Goal: Communication & Community: Participate in discussion

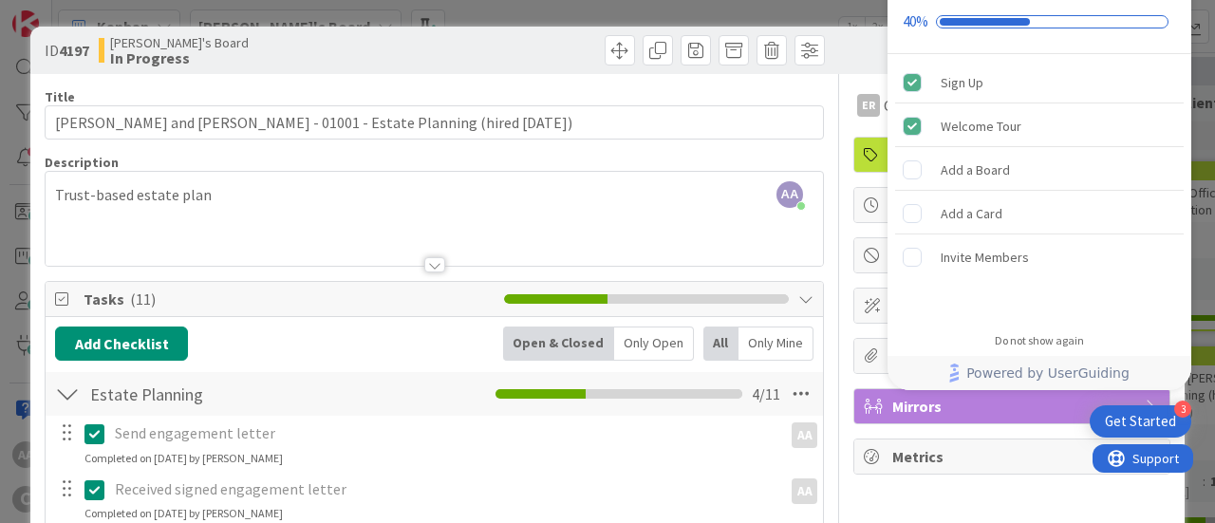
click at [463, 63] on div at bounding box center [631, 50] width 385 height 30
click at [1023, 335] on div "Do not show again" at bounding box center [1038, 340] width 89 height 15
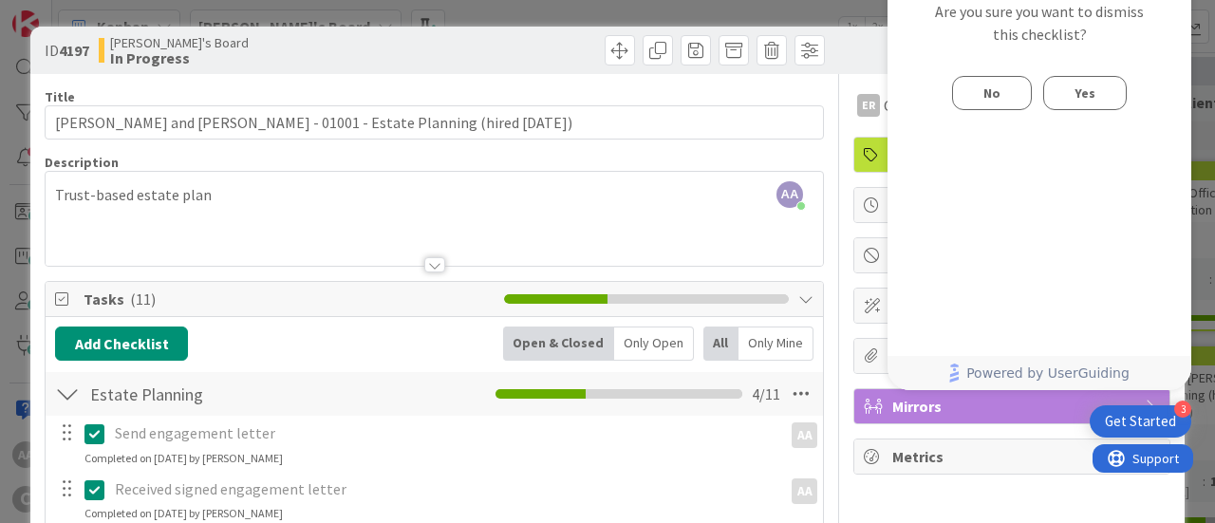
click at [1072, 100] on button "Yes" at bounding box center [1085, 93] width 84 height 34
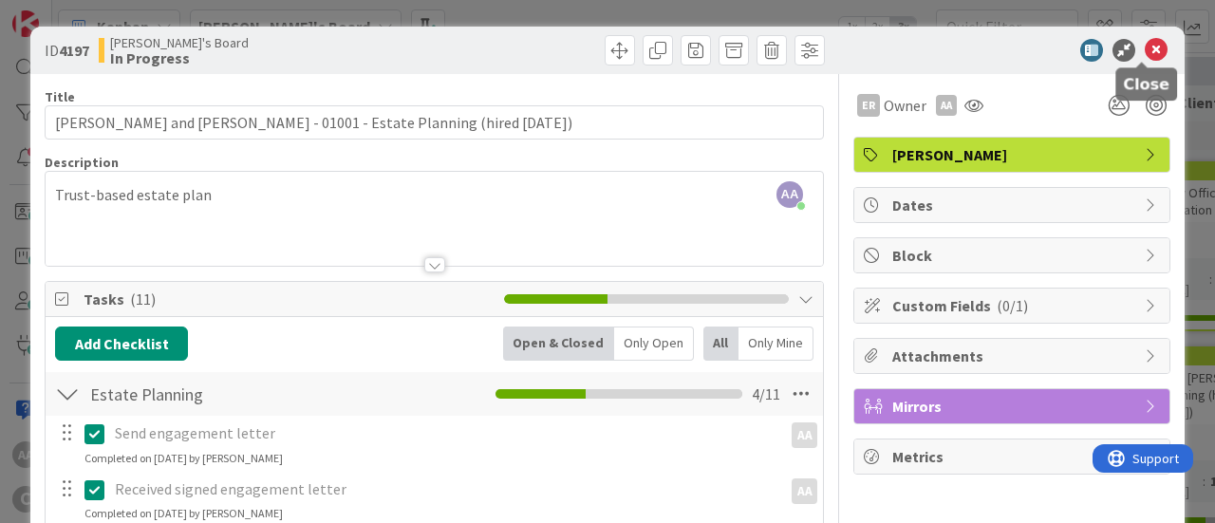
click at [1144, 48] on icon at bounding box center [1155, 50] width 23 height 23
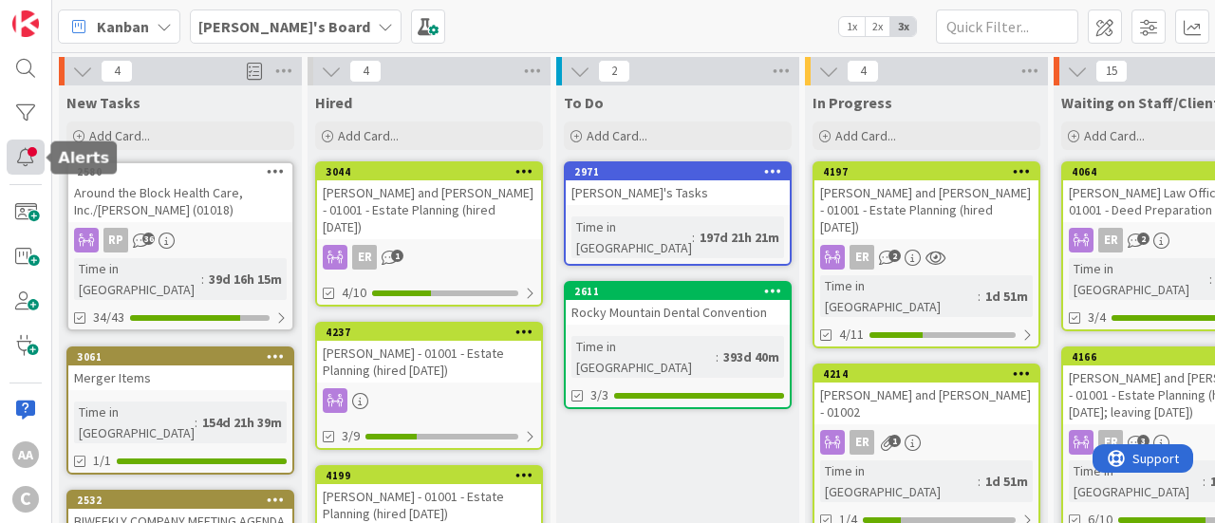
click at [11, 157] on div at bounding box center [26, 156] width 38 height 35
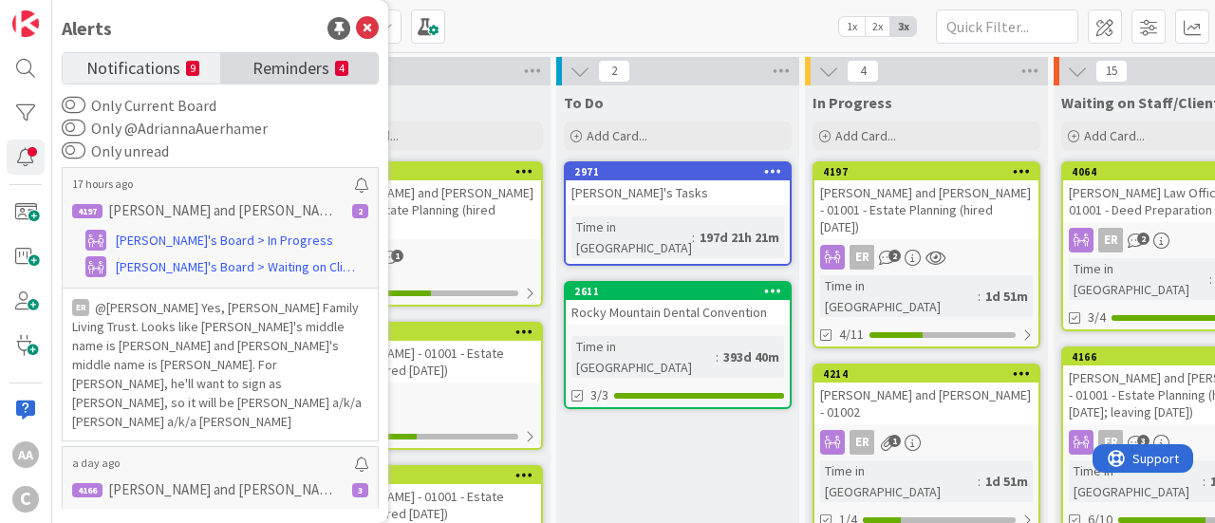
click at [281, 64] on span "Reminders" at bounding box center [290, 66] width 77 height 27
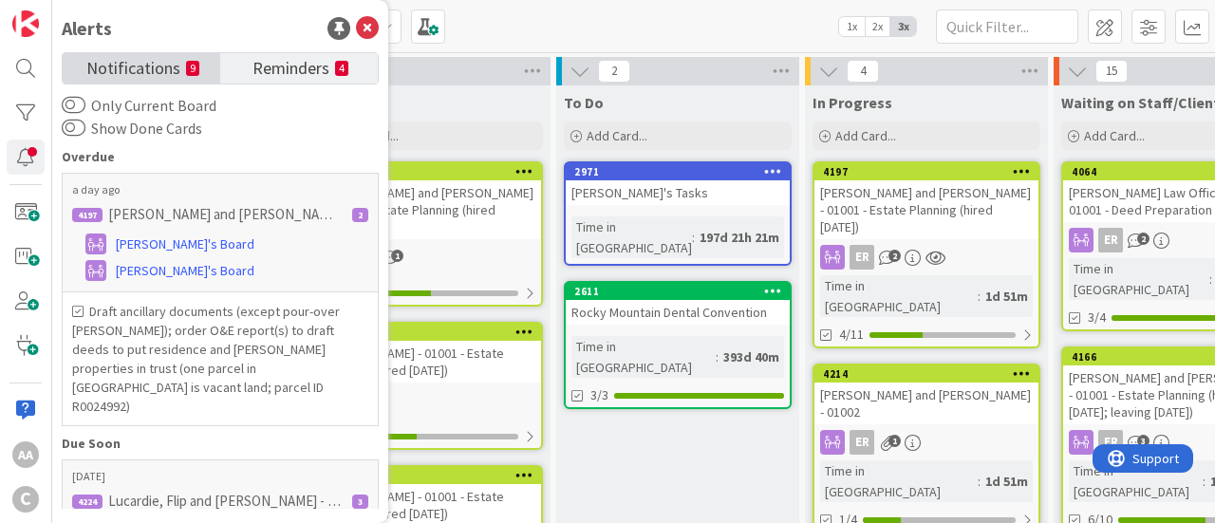
click at [97, 65] on span "Notifications" at bounding box center [133, 66] width 94 height 27
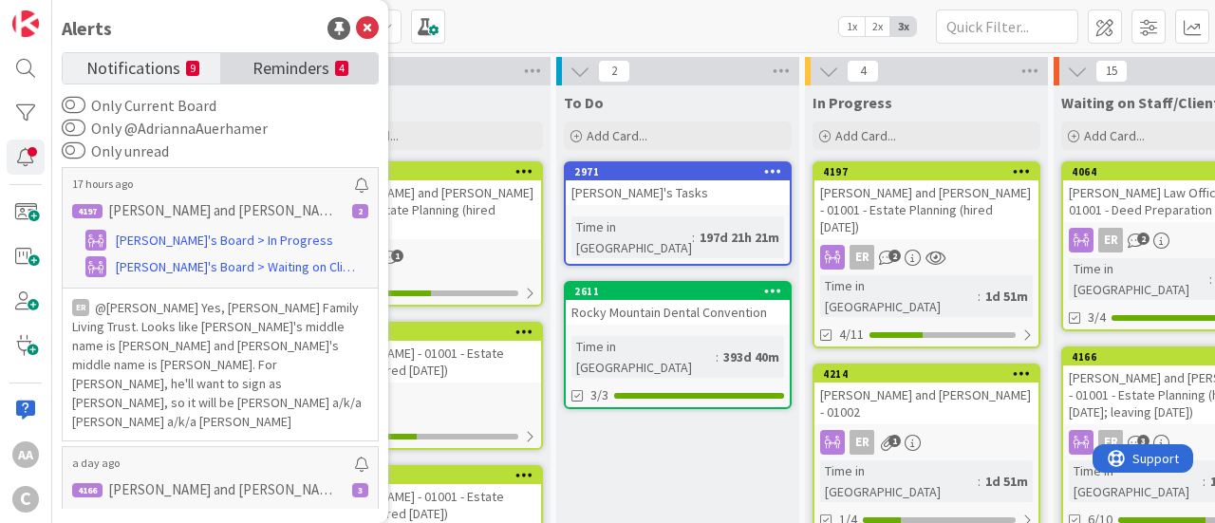
click at [281, 60] on span "Reminders" at bounding box center [290, 66] width 77 height 27
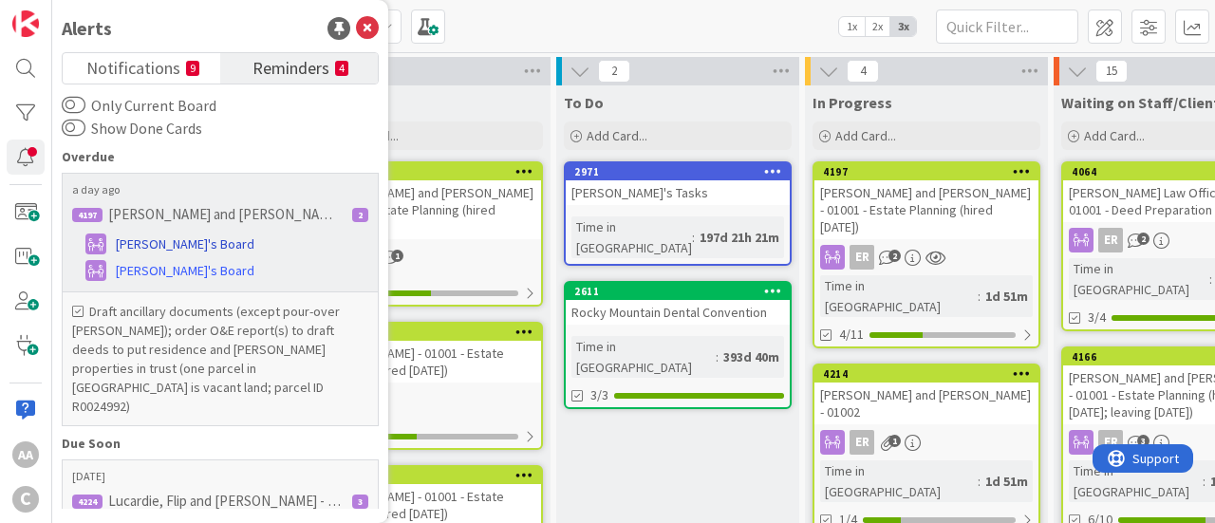
click at [163, 239] on span "[PERSON_NAME]'s Board" at bounding box center [185, 244] width 139 height 20
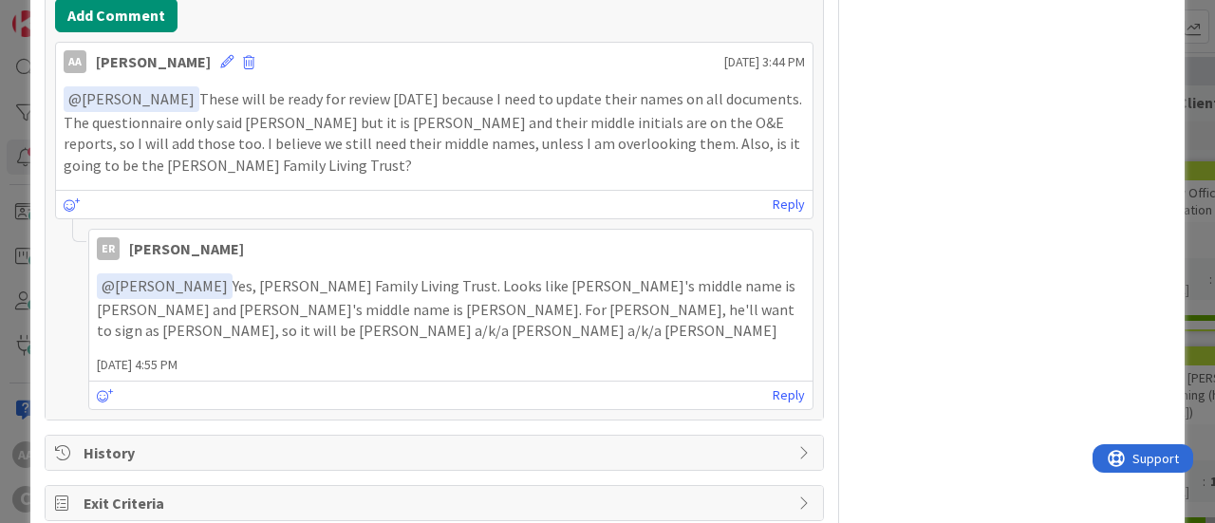
scroll to position [1156, 0]
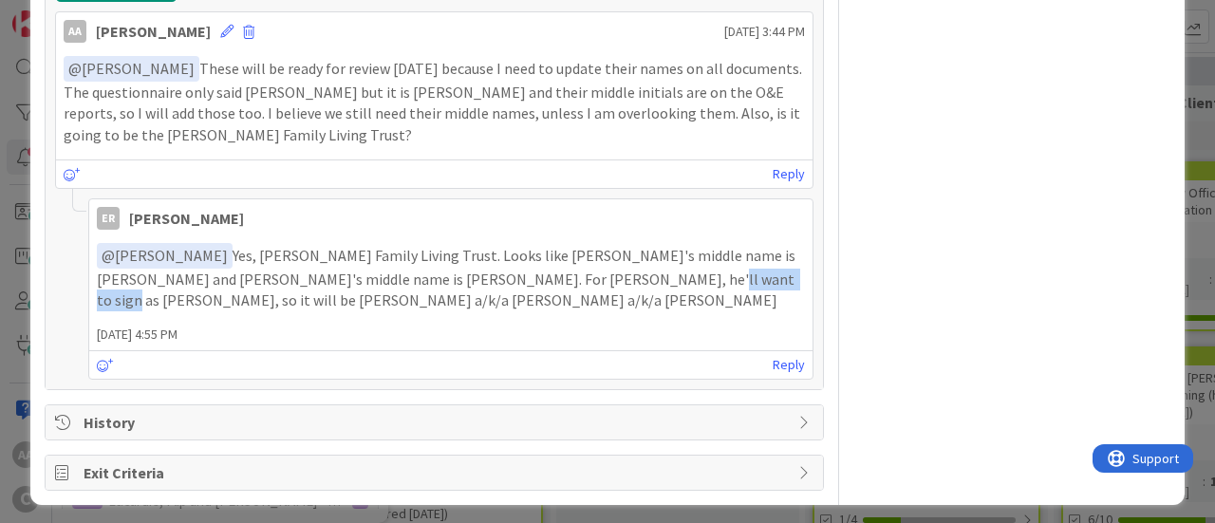
drag, startPoint x: 587, startPoint y: 273, endPoint x: 683, endPoint y: 278, distance: 96.0
click at [683, 278] on p "﻿ @ Adrianna Auerhamer ﻿ Yes, Fugate Family Living Trust. Looks like Lisa's mid…" at bounding box center [451, 277] width 708 height 68
drag, startPoint x: 585, startPoint y: 273, endPoint x: 687, endPoint y: 284, distance: 103.0
click at [687, 284] on p "﻿ @ Adrianna Auerhamer ﻿ Yes, Fugate Family Living Trust. Looks like Lisa's mid…" at bounding box center [451, 277] width 708 height 68
copy p "Jeffrey M. Fugate"
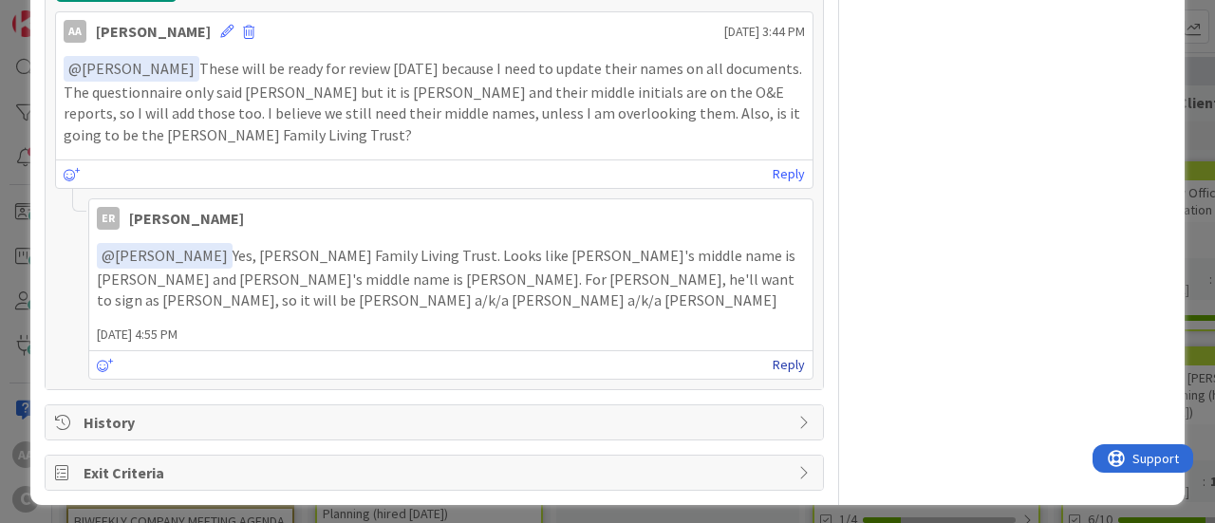
click at [772, 360] on link "Reply" at bounding box center [788, 365] width 32 height 24
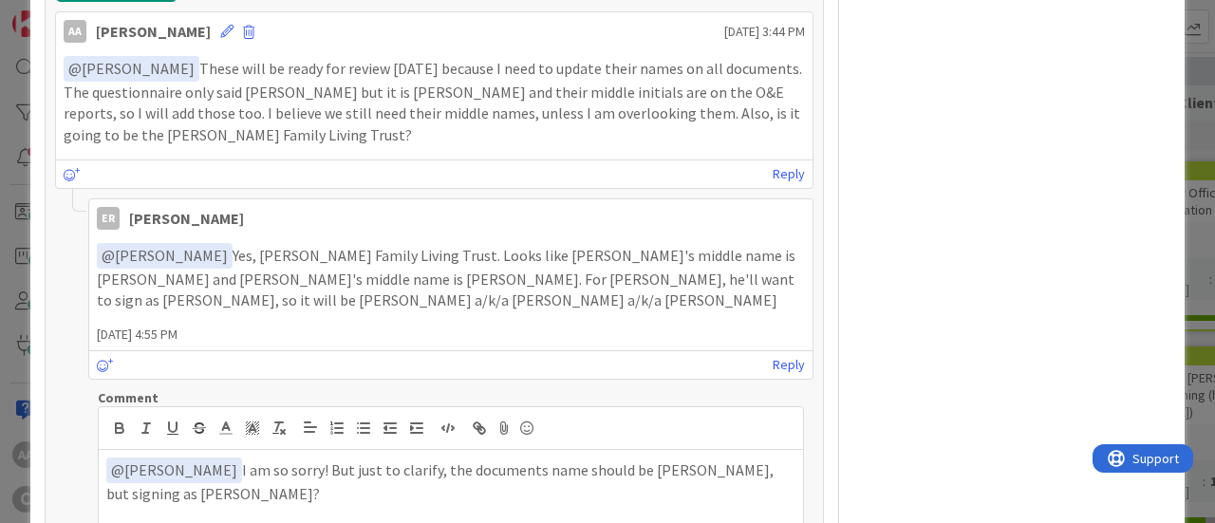
click at [724, 463] on p "﻿ @ Ethan Rector ﻿ I am so sorry! But just to clarify, the documents name shoul…" at bounding box center [450, 480] width 689 height 46
click at [175, 488] on p "﻿ @ Ethan Rector ﻿ I am so sorry! But just to clarify, the documents name shoul…" at bounding box center [450, 480] width 689 height 46
click at [345, 481] on p "﻿ @ Ethan Rector ﻿ I am so sorry! But just to clarify, the documents name shoul…" at bounding box center [450, 480] width 689 height 46
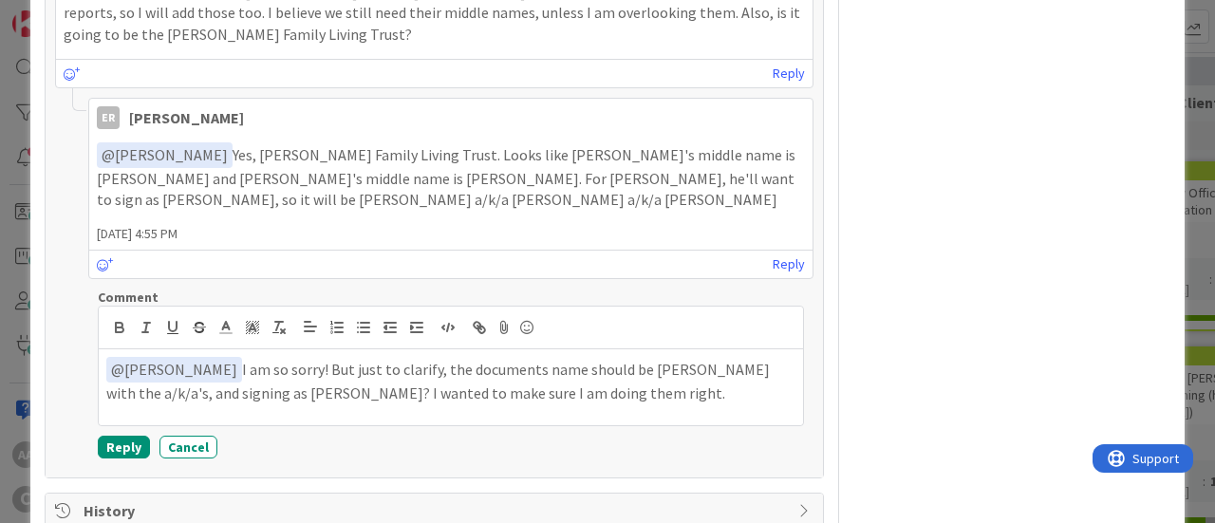
scroll to position [1258, 0]
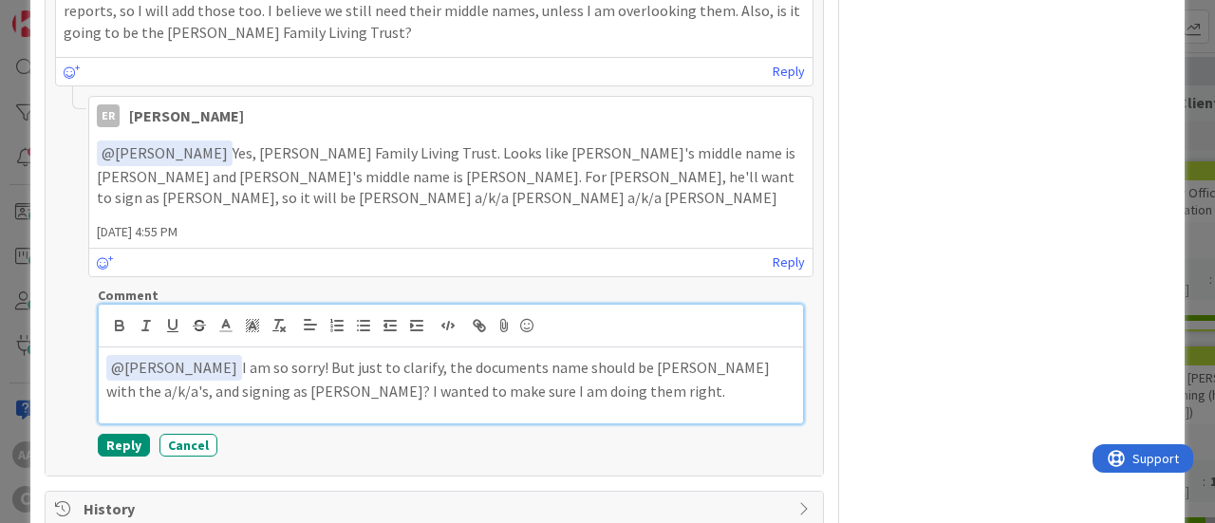
click at [613, 385] on p "﻿ @ Ethan Rector ﻿ I am so sorry! But just to clarify, the documents name shoul…" at bounding box center [450, 378] width 689 height 46
click at [234, 384] on p "﻿ @ Ethan Rector ﻿ I am so sorry! But just to clarify, the documents name shoul…" at bounding box center [450, 378] width 689 height 46
click at [182, 383] on p "﻿ @ Ethan Rector ﻿ I am so sorry! But just to clarify, the documents name shoul…" at bounding box center [450, 378] width 689 height 46
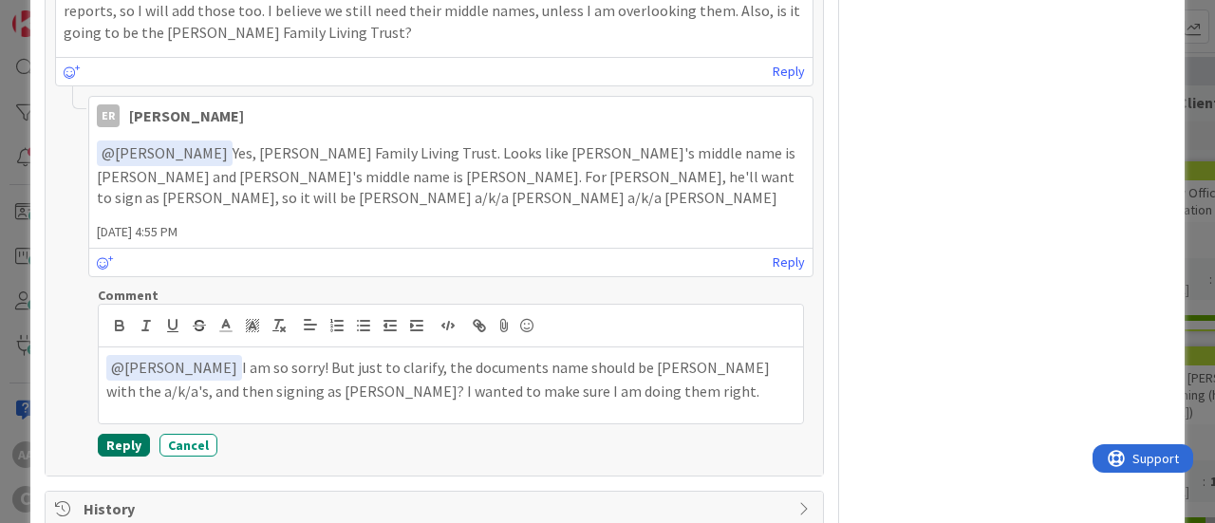
click at [110, 436] on button "Reply" at bounding box center [124, 445] width 52 height 23
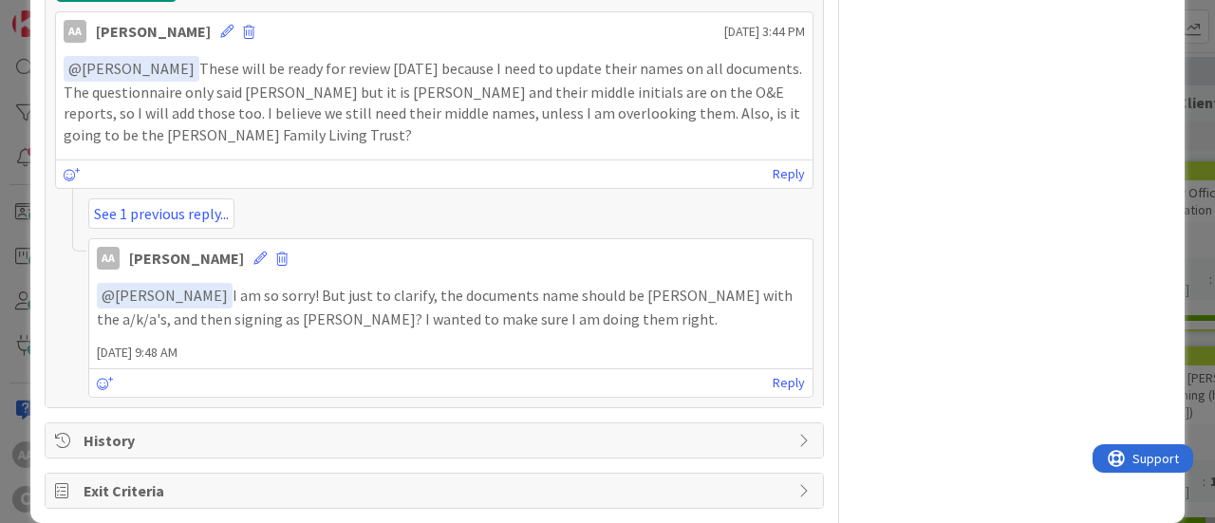
scroll to position [1174, 0]
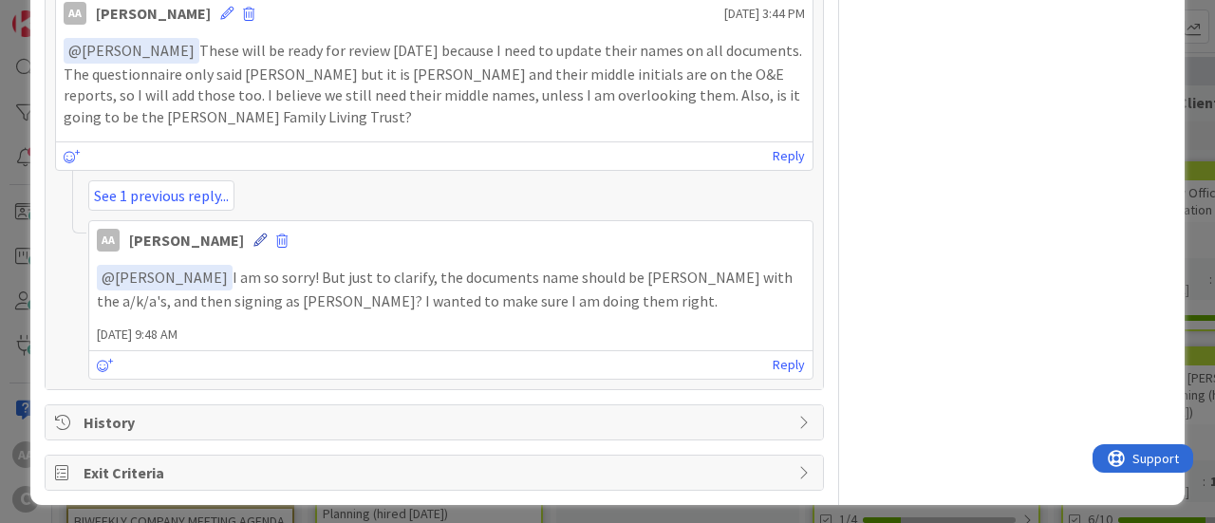
click at [267, 233] on icon at bounding box center [259, 239] width 13 height 13
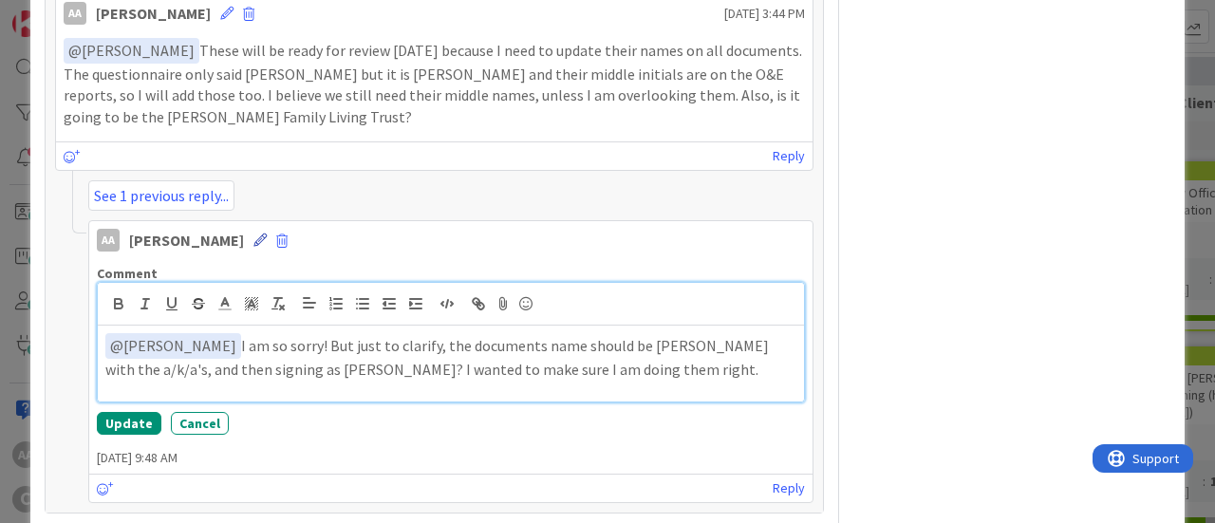
scroll to position [1258, 0]
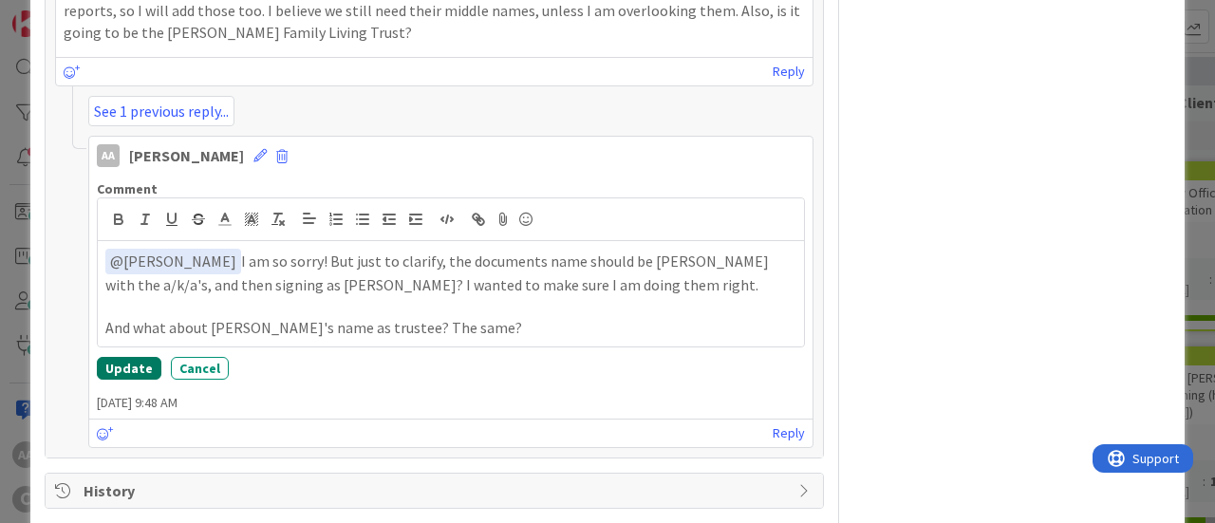
click at [123, 362] on button "Update" at bounding box center [129, 368] width 65 height 23
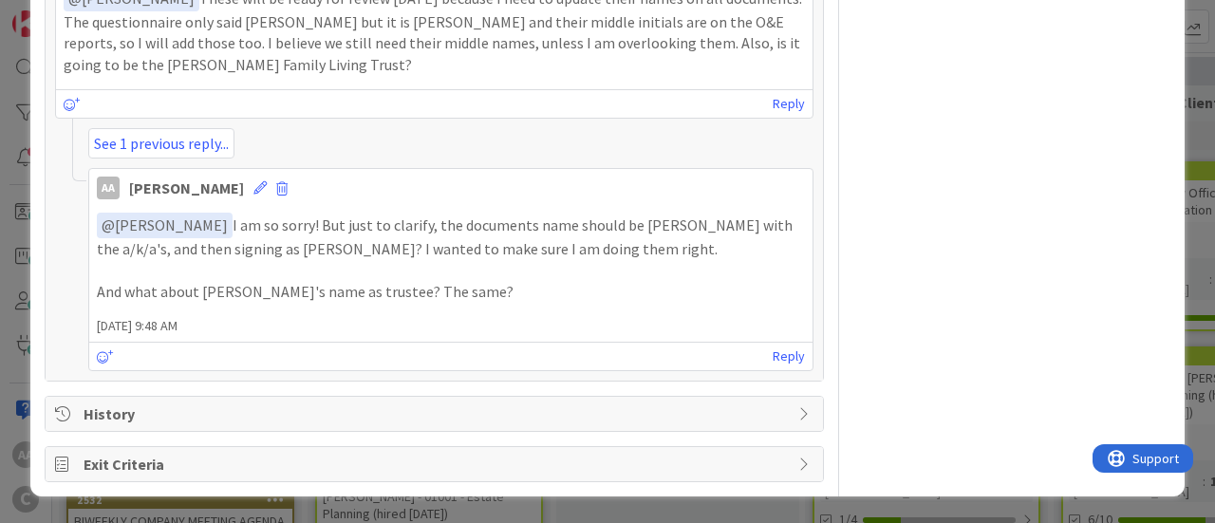
scroll to position [1216, 0]
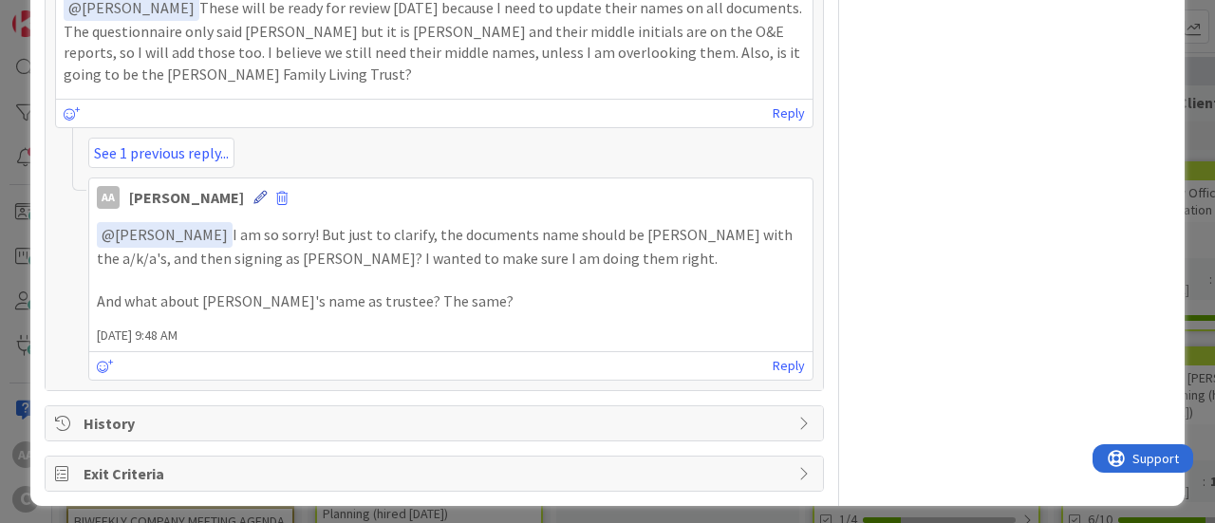
click at [267, 191] on icon at bounding box center [259, 197] width 13 height 13
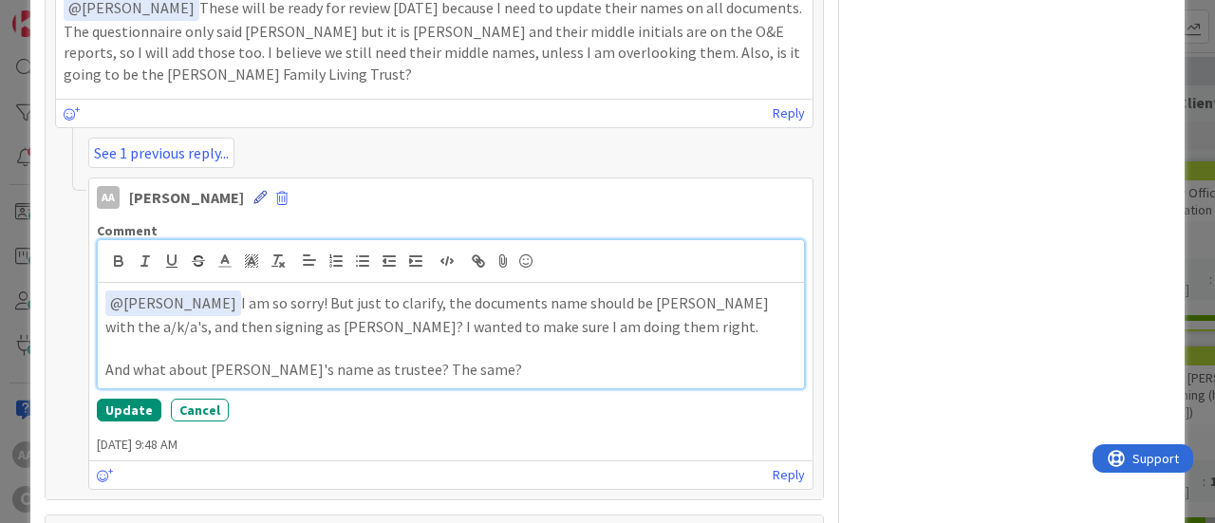
scroll to position [1258, 0]
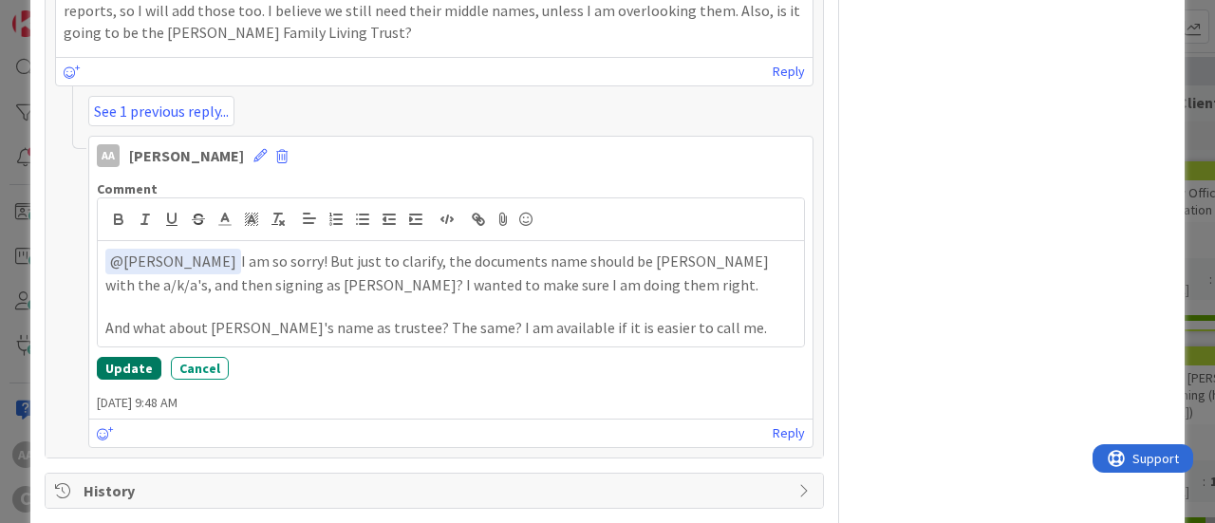
click at [117, 364] on button "Update" at bounding box center [129, 368] width 65 height 23
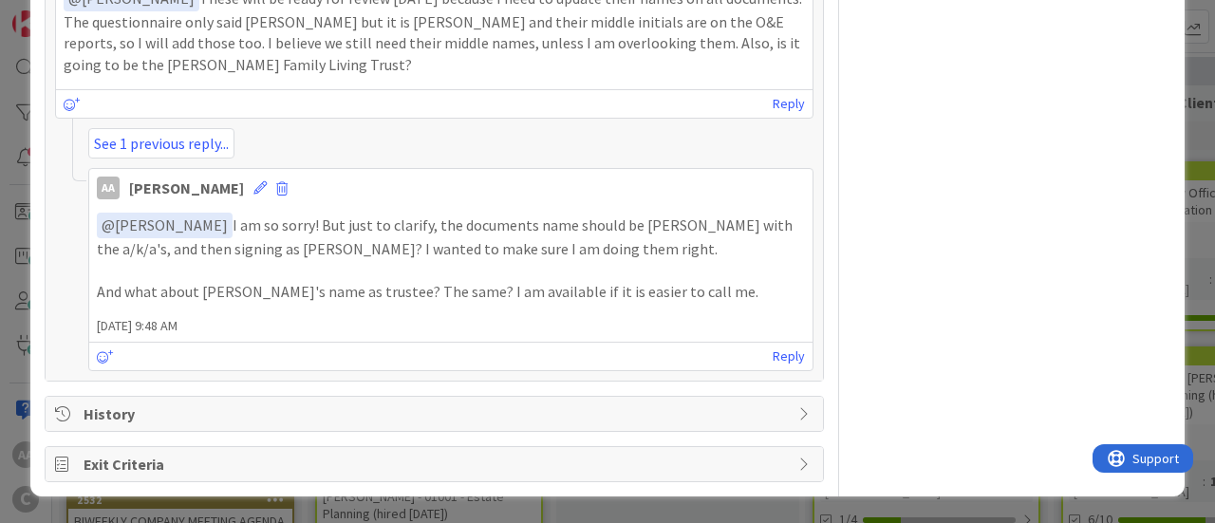
scroll to position [1216, 0]
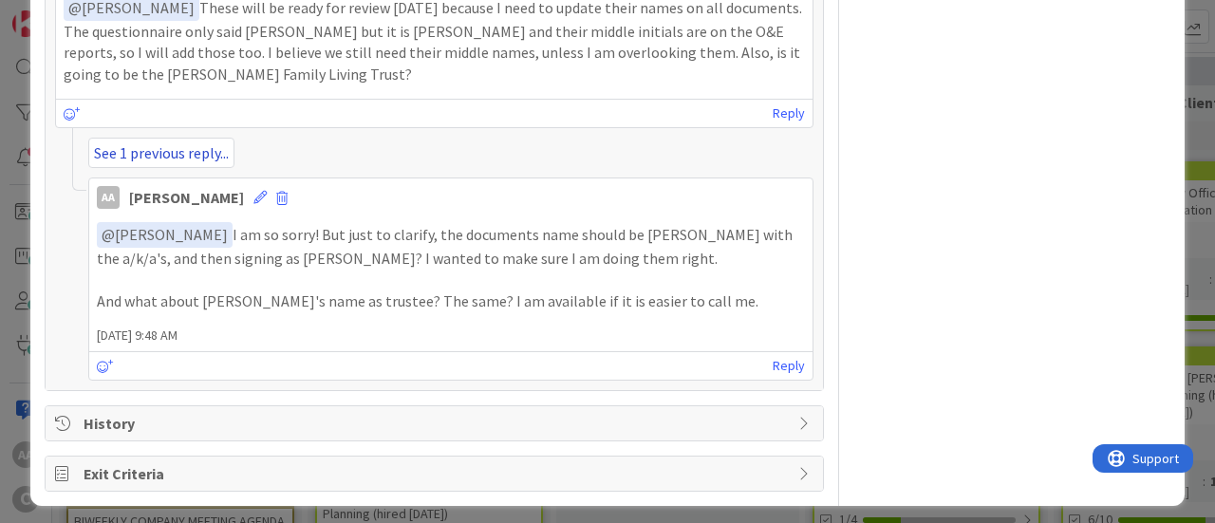
click at [139, 140] on link "See 1 previous reply..." at bounding box center [161, 153] width 146 height 30
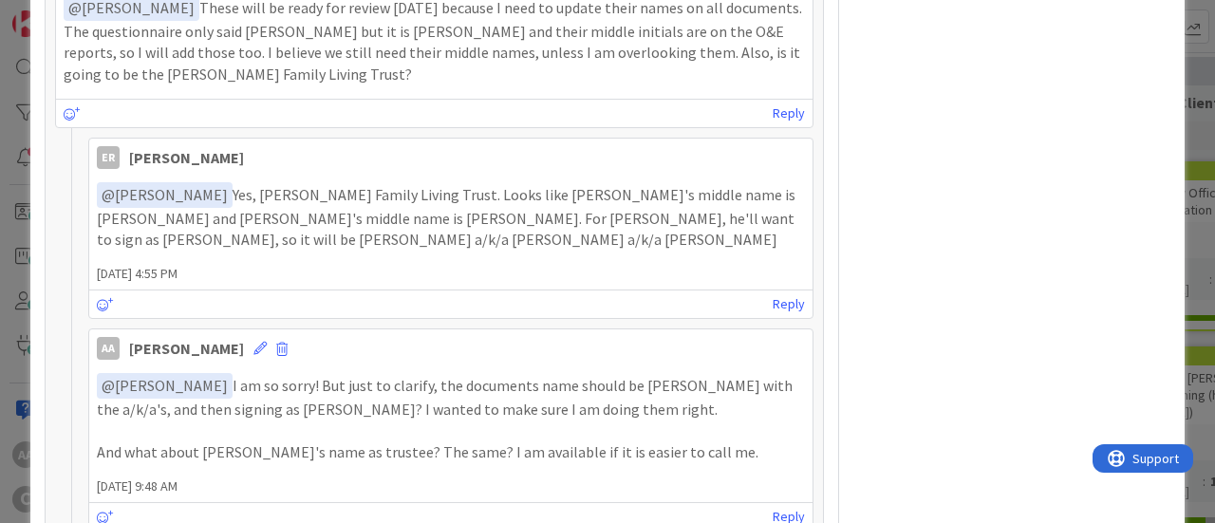
scroll to position [1258, 0]
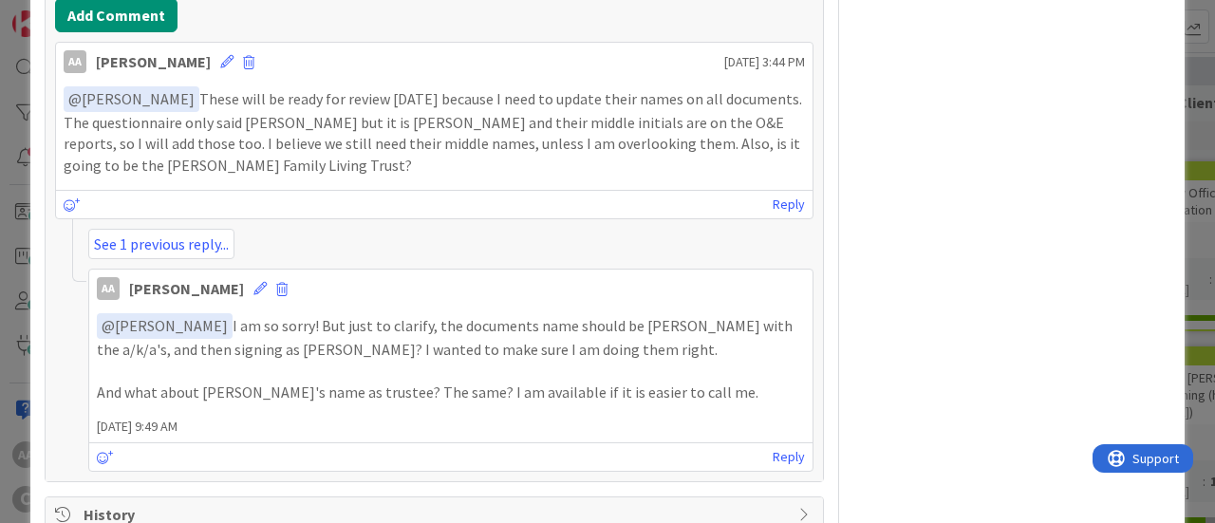
scroll to position [1139, 0]
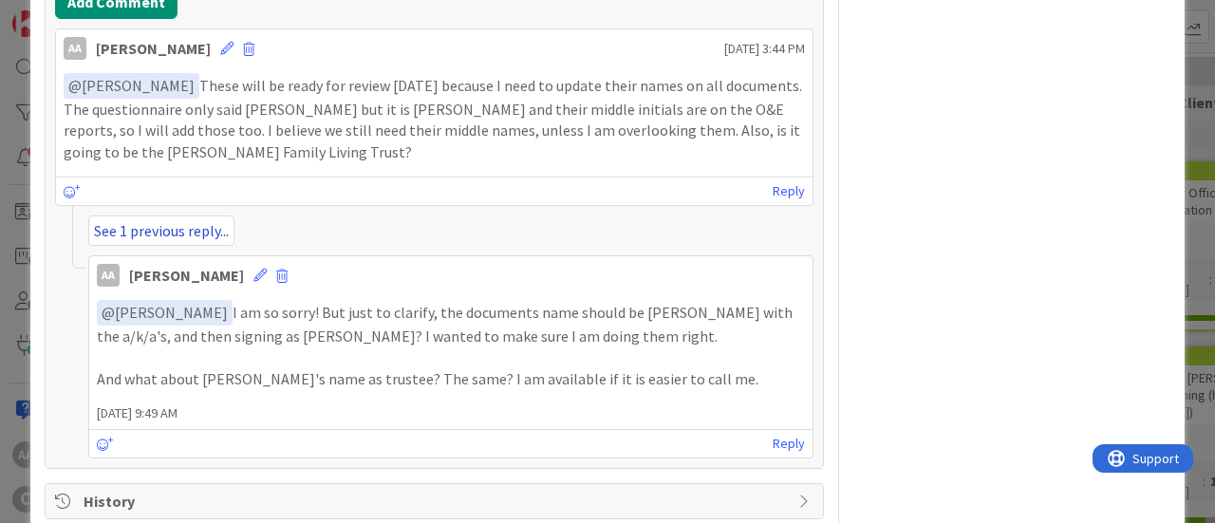
click at [179, 231] on link "See 1 previous reply..." at bounding box center [161, 230] width 146 height 30
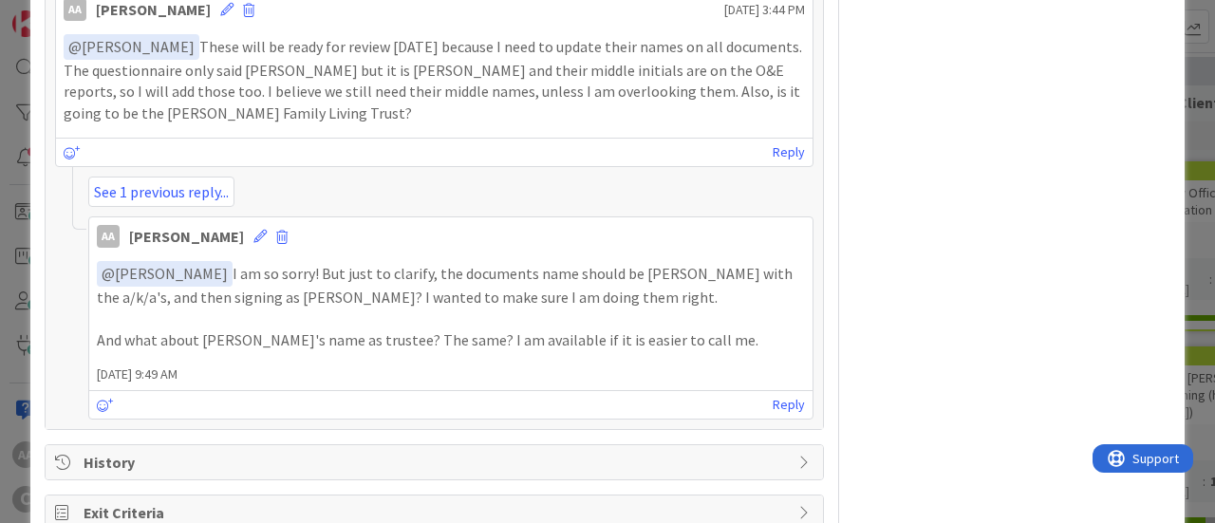
scroll to position [1216, 0]
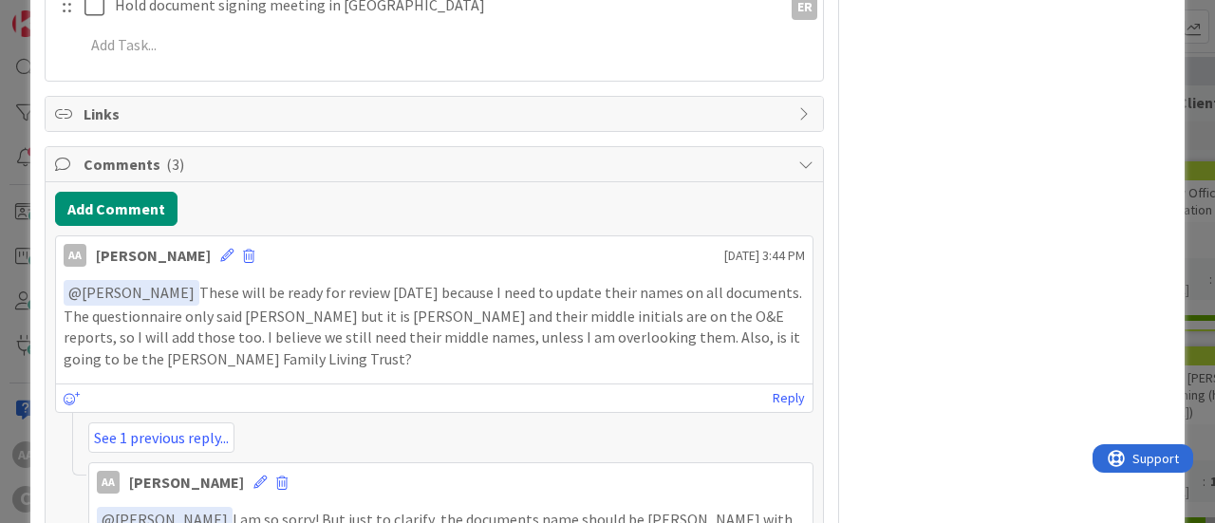
scroll to position [1182, 0]
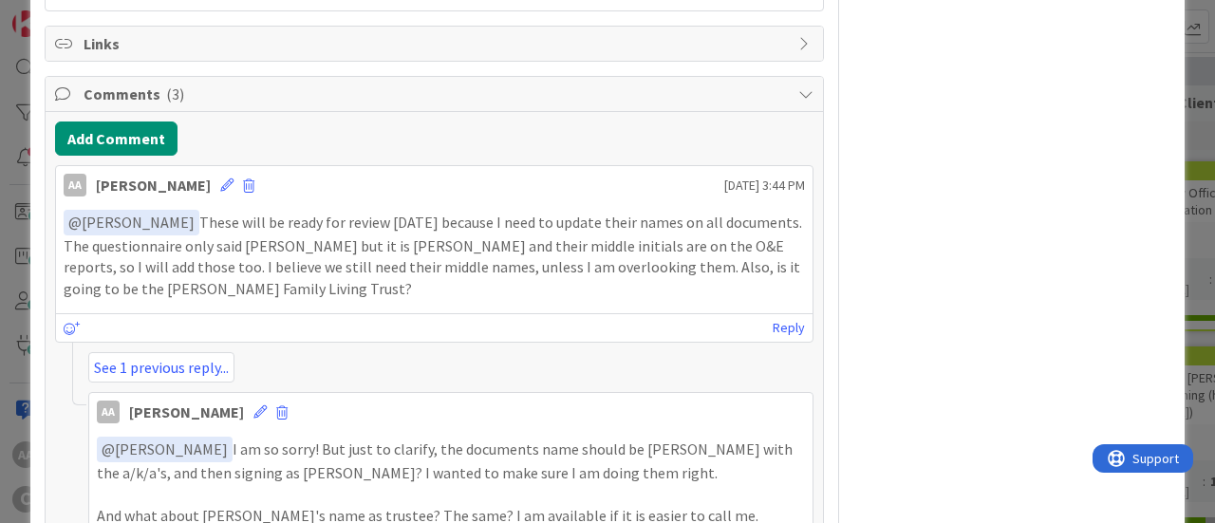
scroll to position [1216, 0]
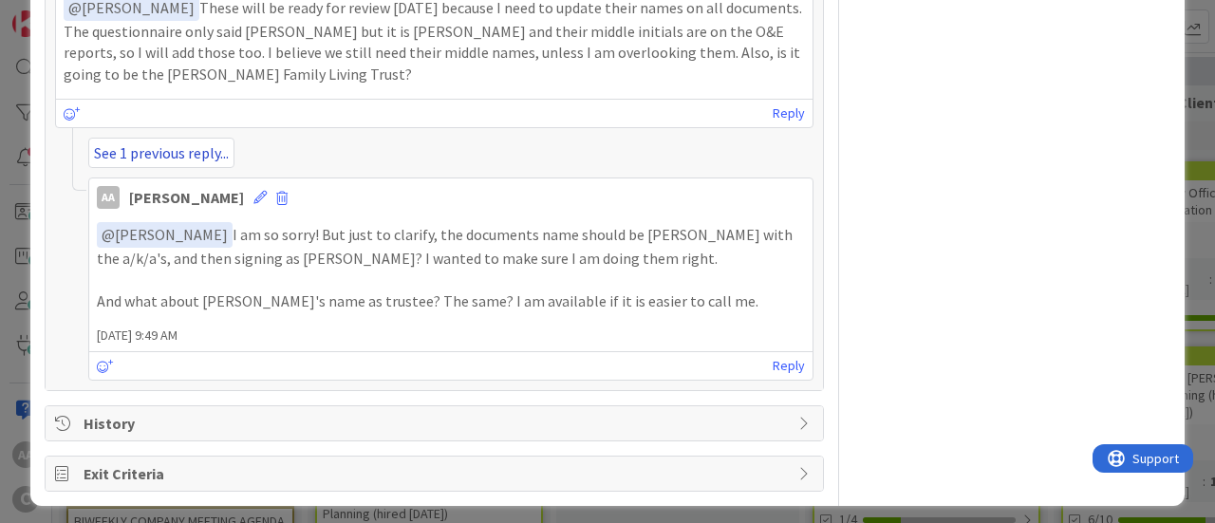
click at [175, 139] on link "See 1 previous reply..." at bounding box center [161, 153] width 146 height 30
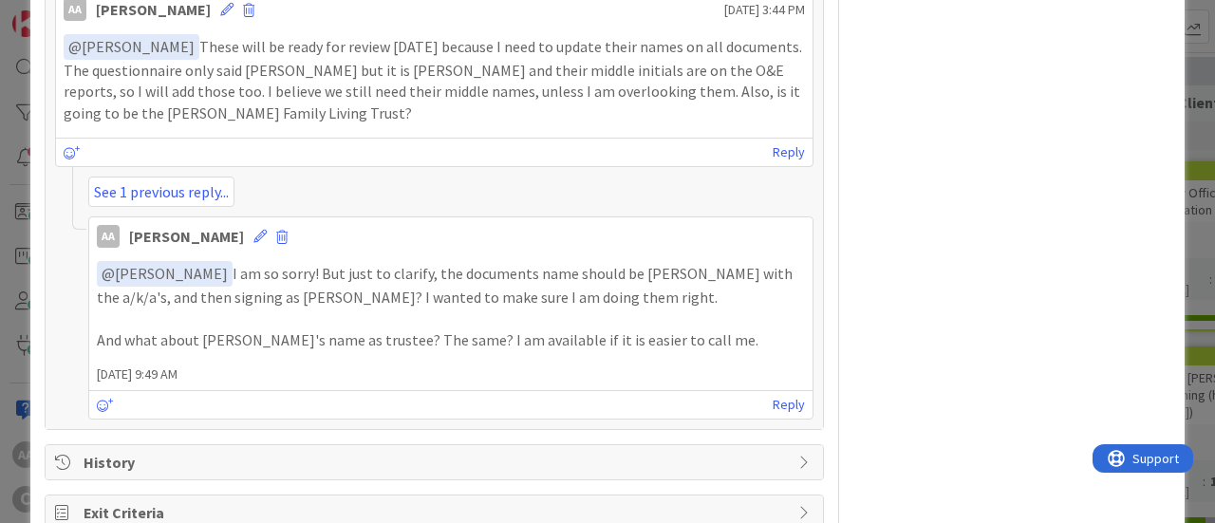
scroll to position [1216, 0]
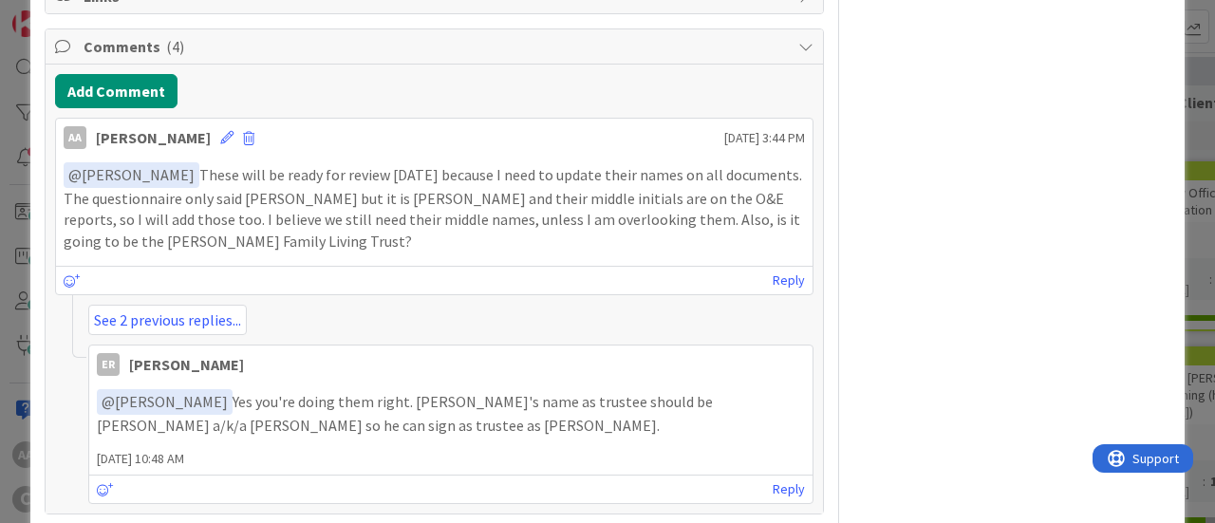
scroll to position [1174, 0]
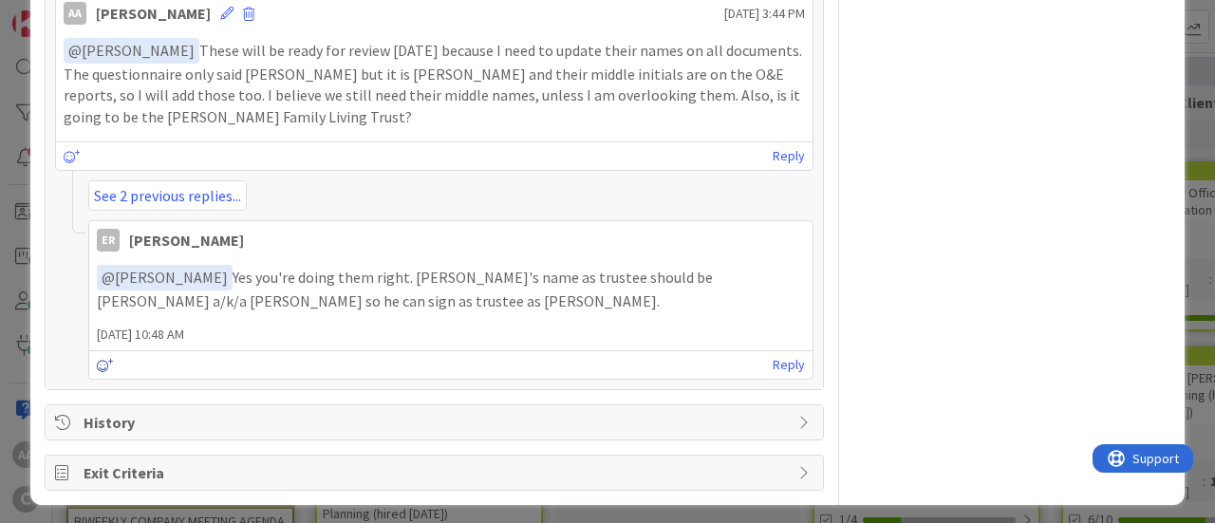
click at [106, 362] on icon at bounding box center [105, 365] width 17 height 13
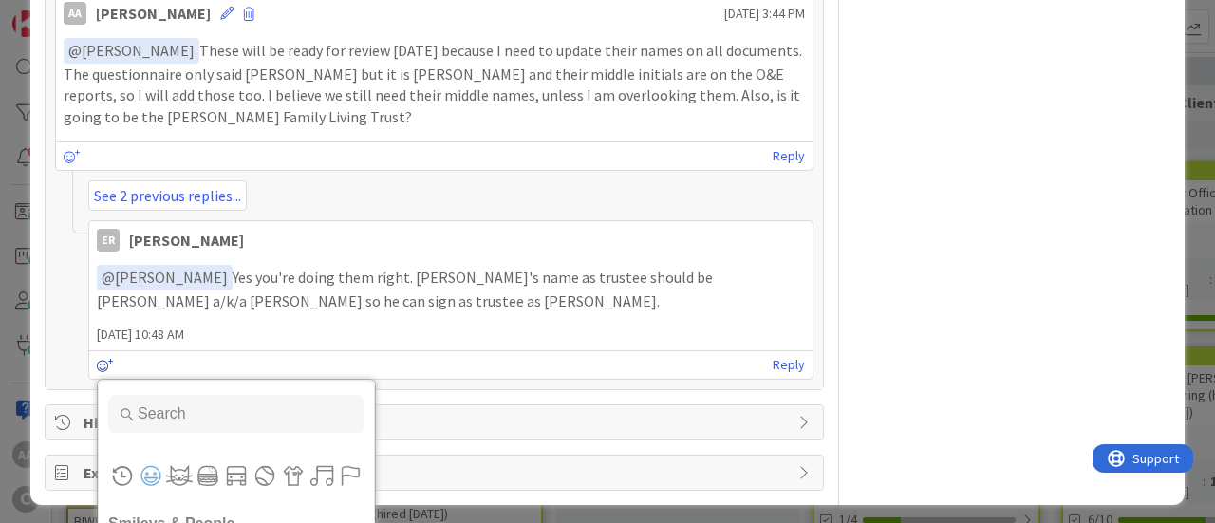
click at [104, 359] on icon at bounding box center [105, 365] width 17 height 13
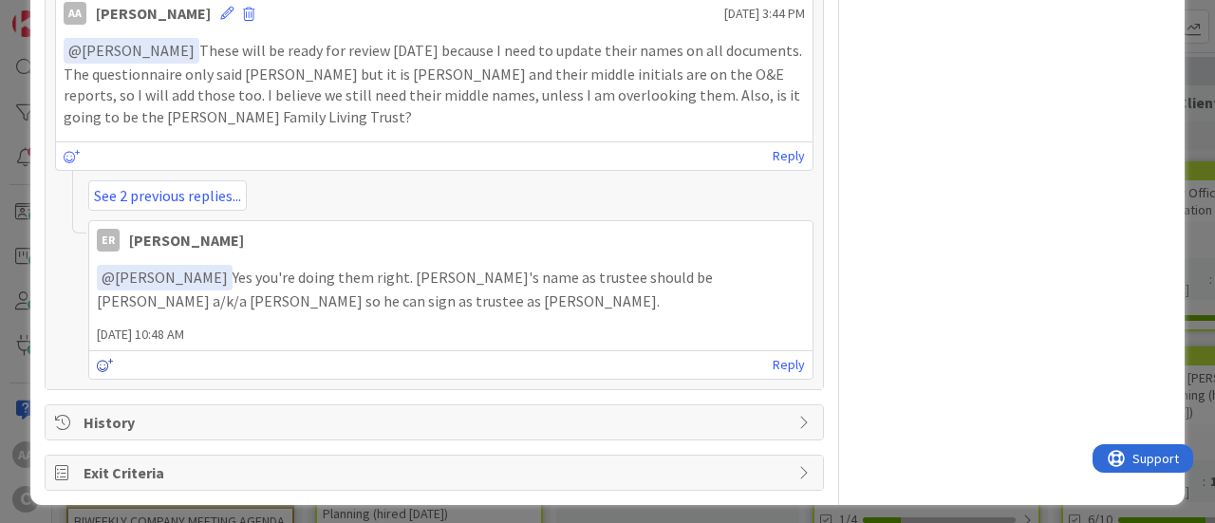
click at [104, 359] on icon at bounding box center [105, 365] width 17 height 13
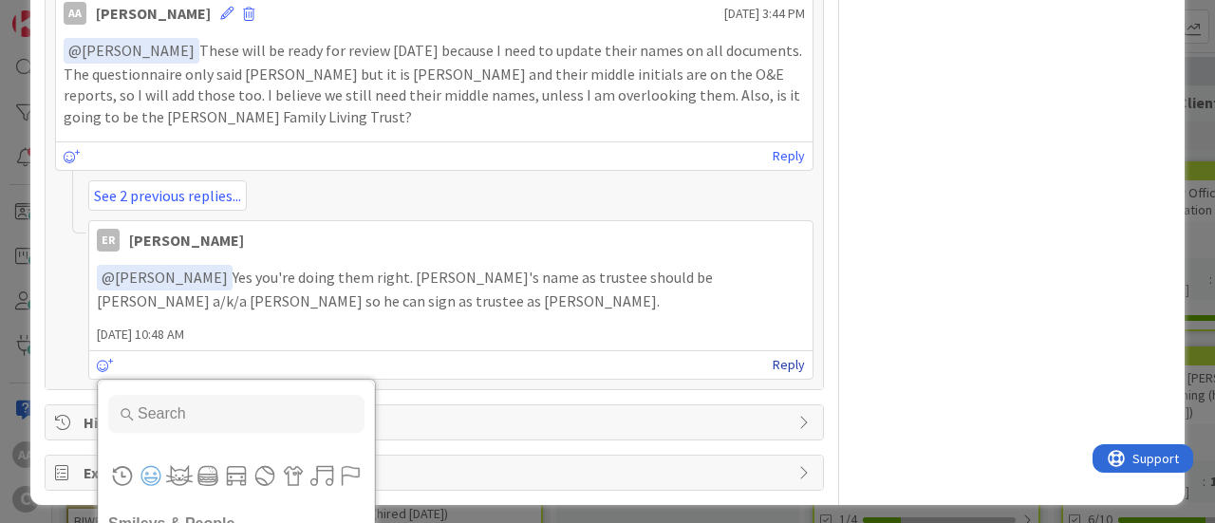
click at [772, 353] on link "Reply" at bounding box center [788, 365] width 32 height 24
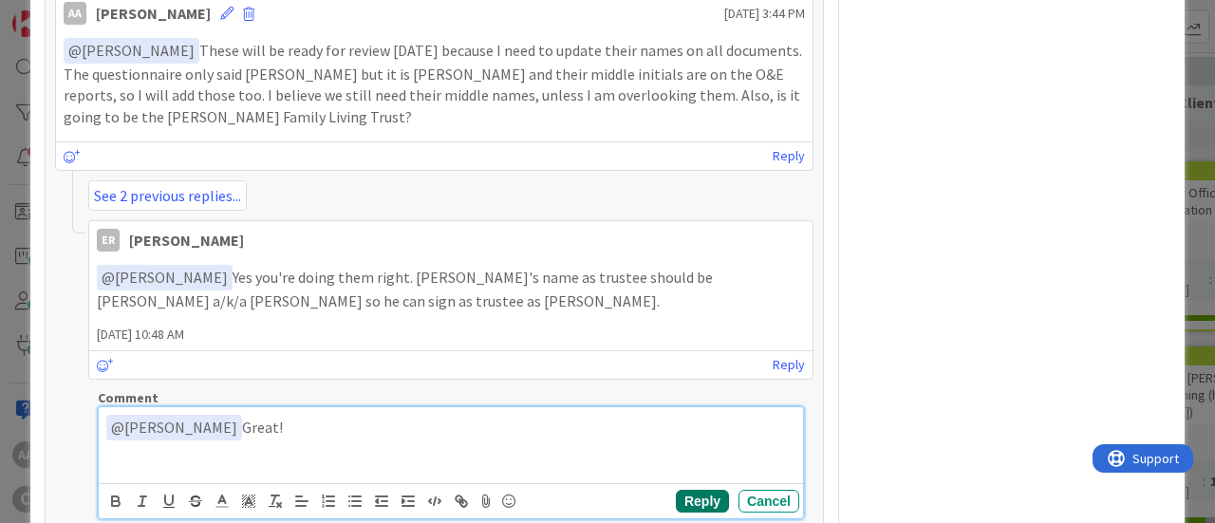
click at [682, 491] on button "Reply" at bounding box center [702, 501] width 53 height 23
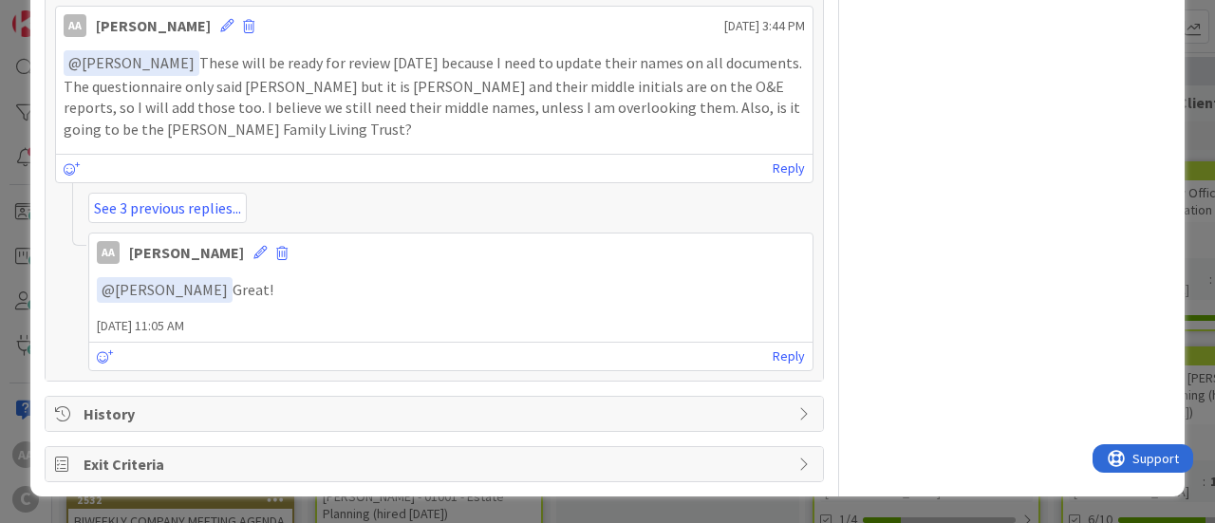
scroll to position [1152, 0]
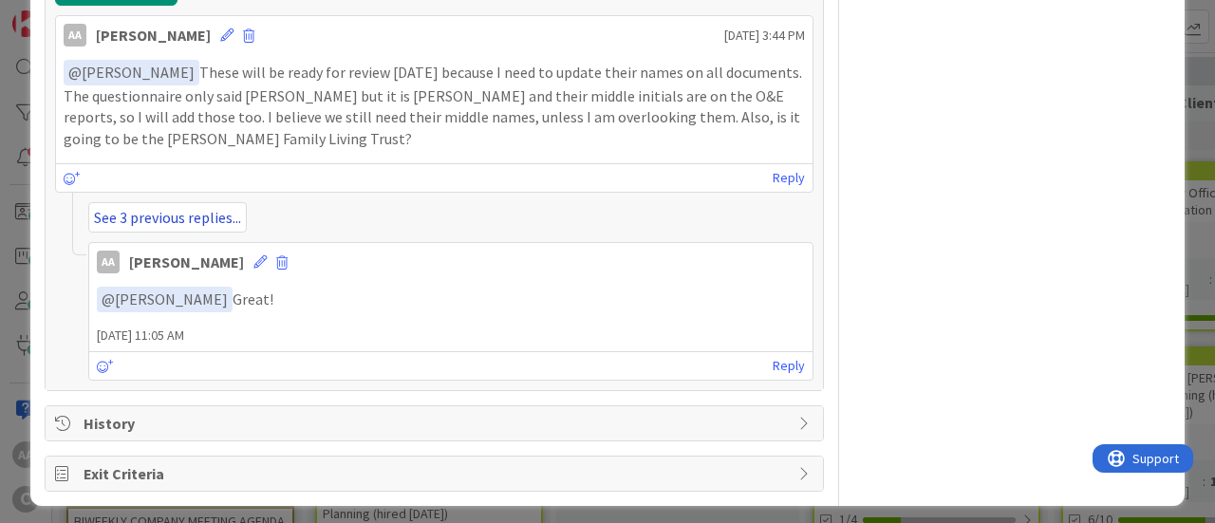
click at [186, 214] on link "See 3 previous replies..." at bounding box center [167, 217] width 158 height 30
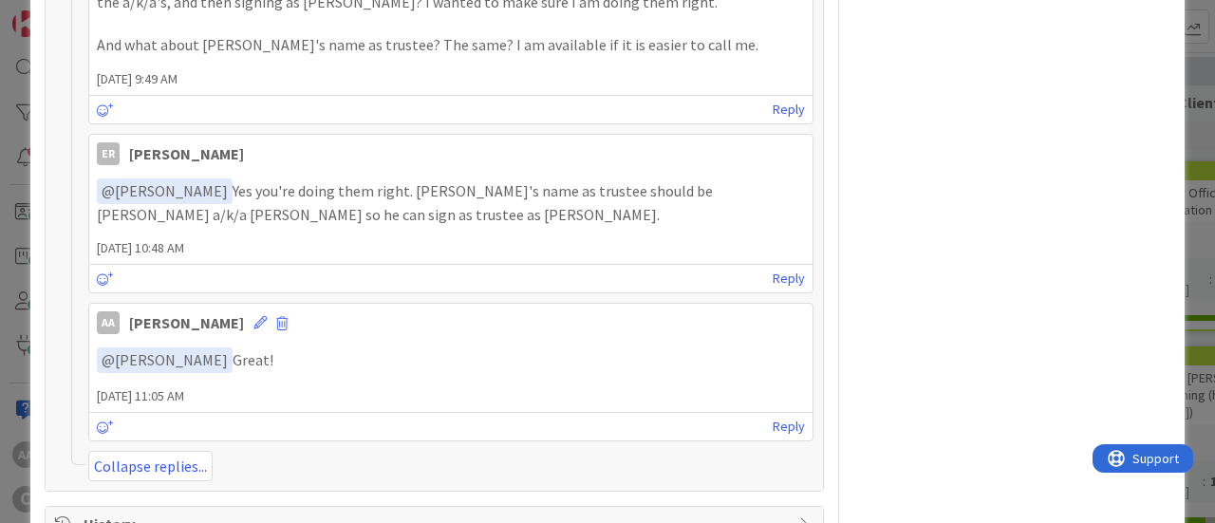
scroll to position [1656, 0]
